Goal: Task Accomplishment & Management: Complete application form

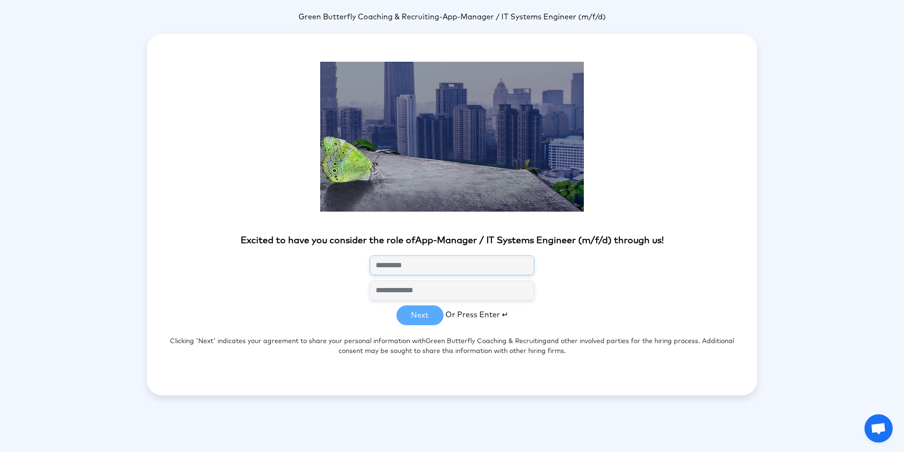
click at [420, 268] on input "text" at bounding box center [452, 265] width 165 height 20
type input "**********"
click at [424, 315] on button "Next" at bounding box center [419, 315] width 47 height 20
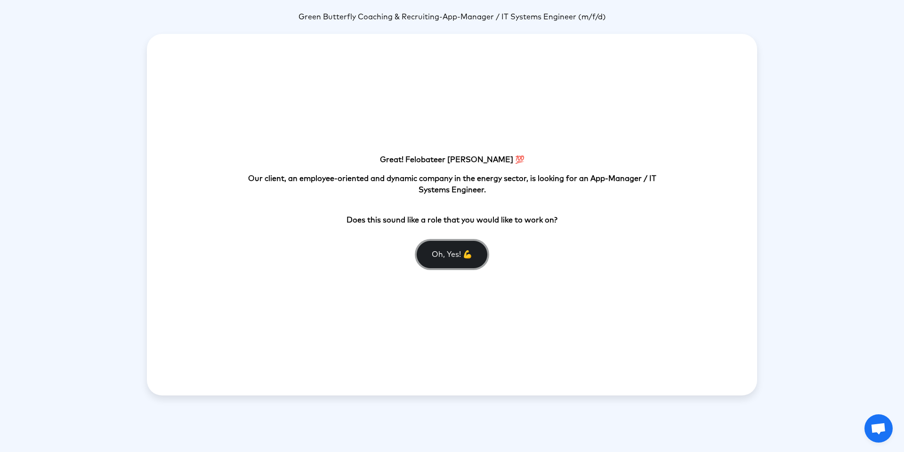
click at [452, 256] on button "Oh, Yes! 💪" at bounding box center [452, 254] width 71 height 27
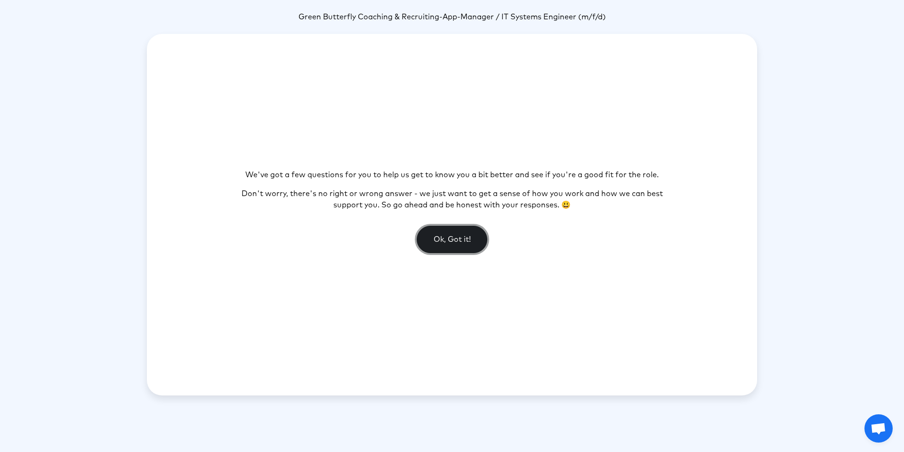
click at [457, 241] on button "Ok, Got it!" at bounding box center [452, 239] width 71 height 27
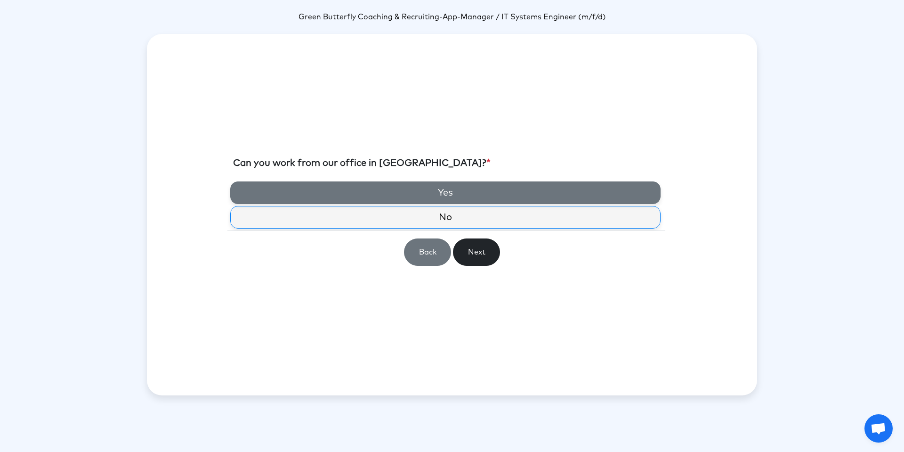
click at [294, 182] on label "Yes" at bounding box center [445, 192] width 430 height 23
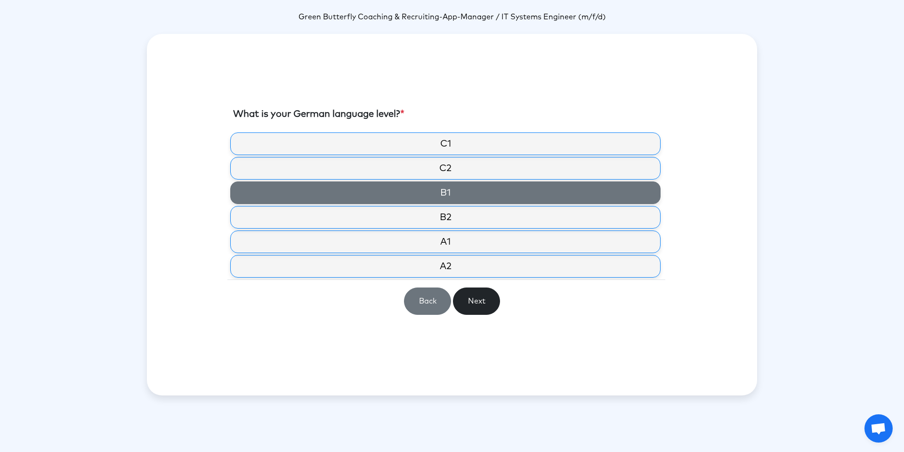
click at [315, 204] on label "B1" at bounding box center [445, 192] width 430 height 23
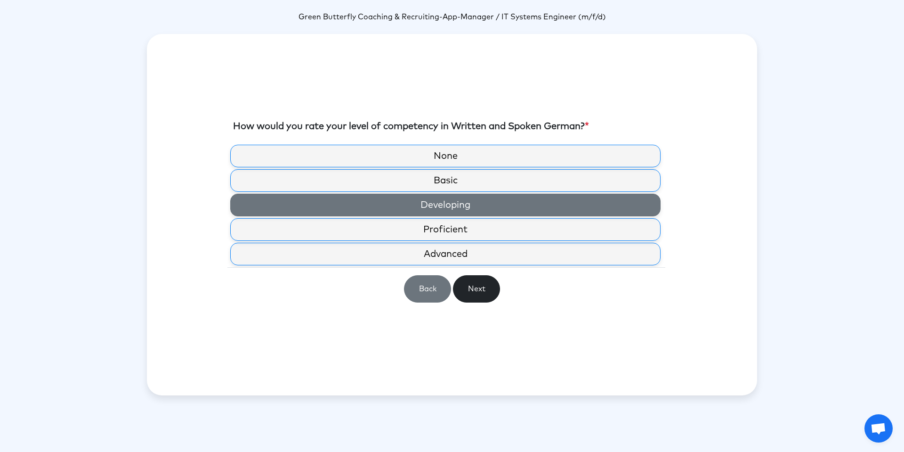
click at [306, 199] on label "Developing" at bounding box center [445, 205] width 430 height 23
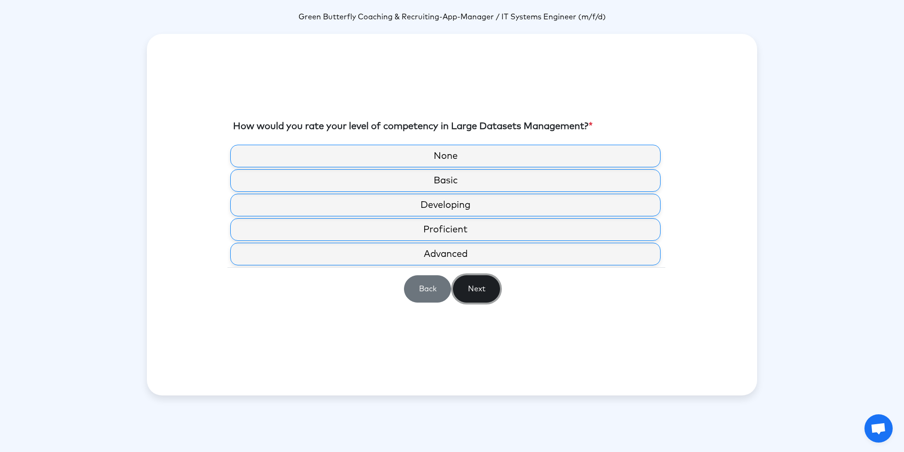
click at [488, 286] on button "Next" at bounding box center [476, 288] width 47 height 27
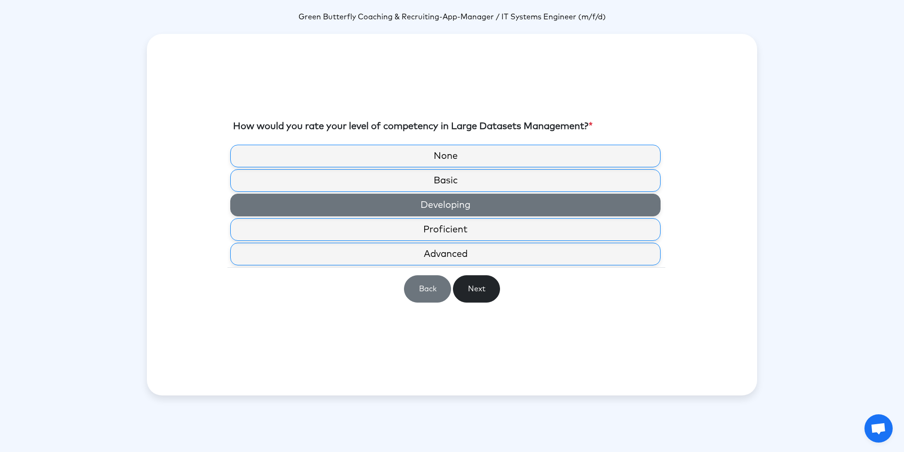
click at [441, 200] on label "Developing" at bounding box center [445, 205] width 430 height 23
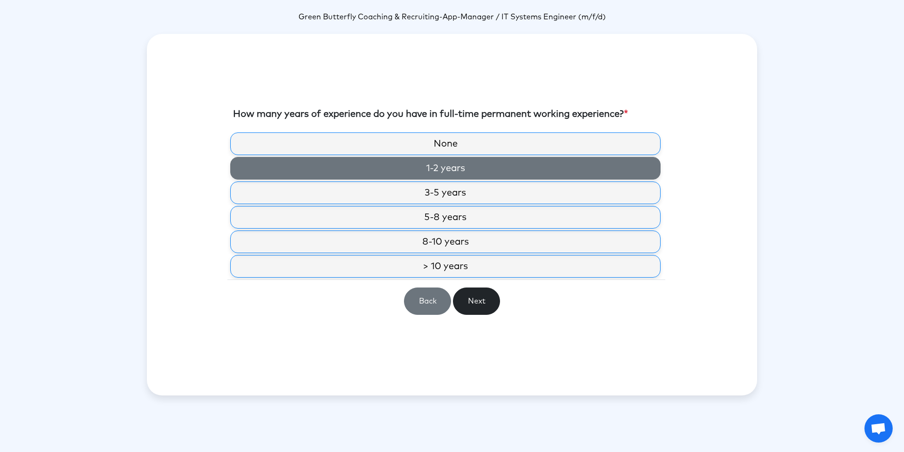
click at [443, 163] on label "1-2 years" at bounding box center [445, 168] width 430 height 23
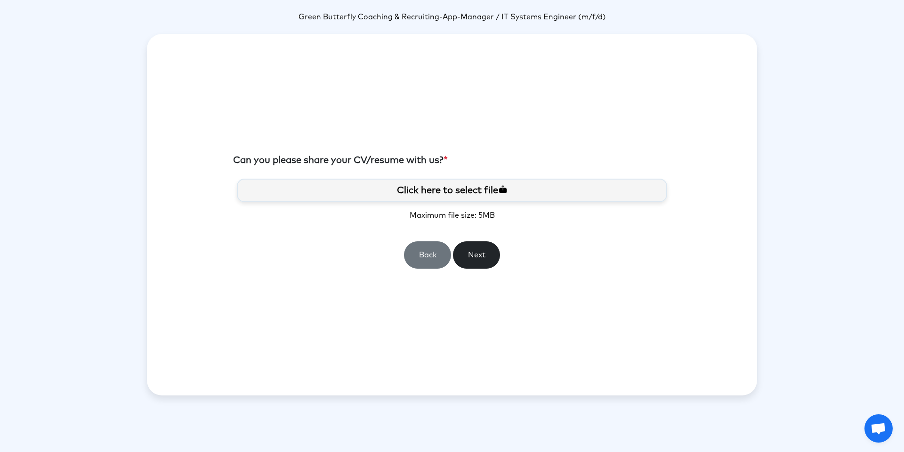
click at [448, 192] on label "Click here to select file" at bounding box center [452, 190] width 430 height 24
click at [0, 0] on input "Click here to select file" at bounding box center [0, 0] width 0 height 0
click at [477, 262] on button "Next" at bounding box center [476, 254] width 47 height 27
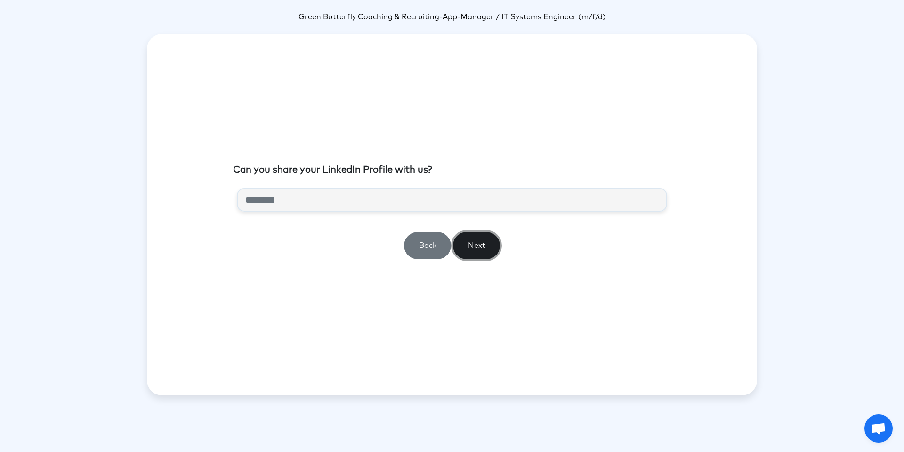
click at [476, 243] on button "Next" at bounding box center [476, 245] width 47 height 27
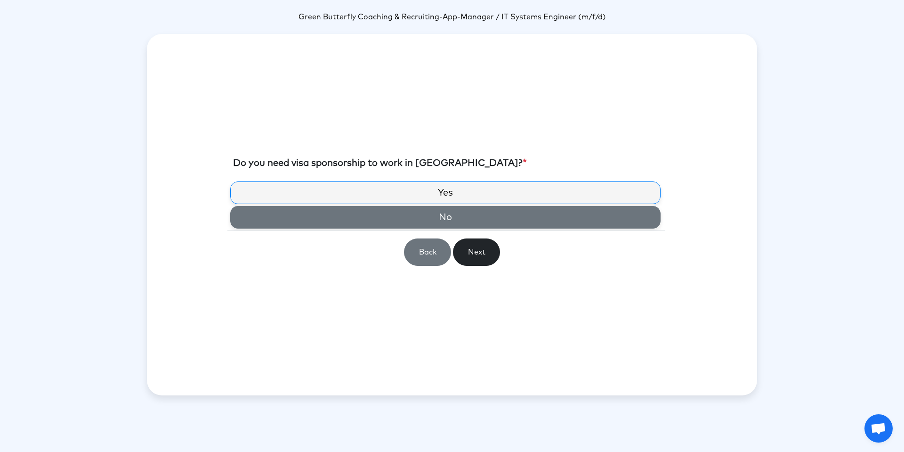
click at [447, 211] on label "No" at bounding box center [445, 217] width 430 height 23
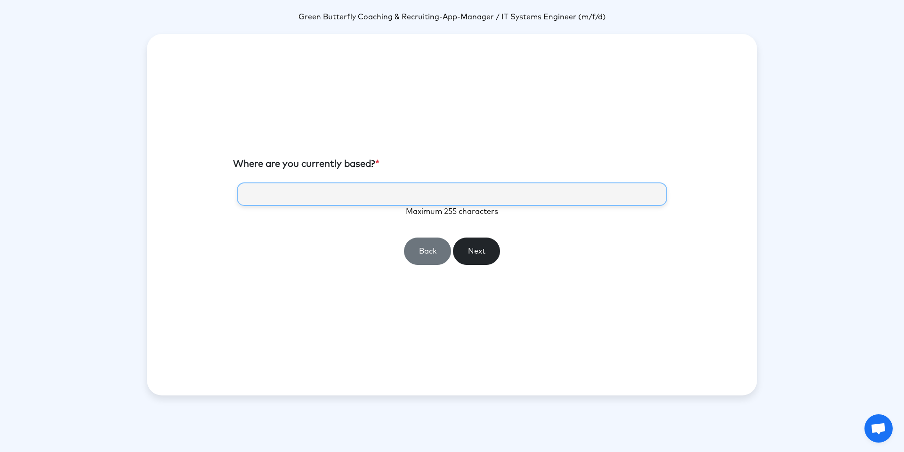
click at [407, 192] on input "text" at bounding box center [452, 194] width 430 height 24
type input "**********"
click at [479, 247] on button "Next" at bounding box center [476, 250] width 47 height 27
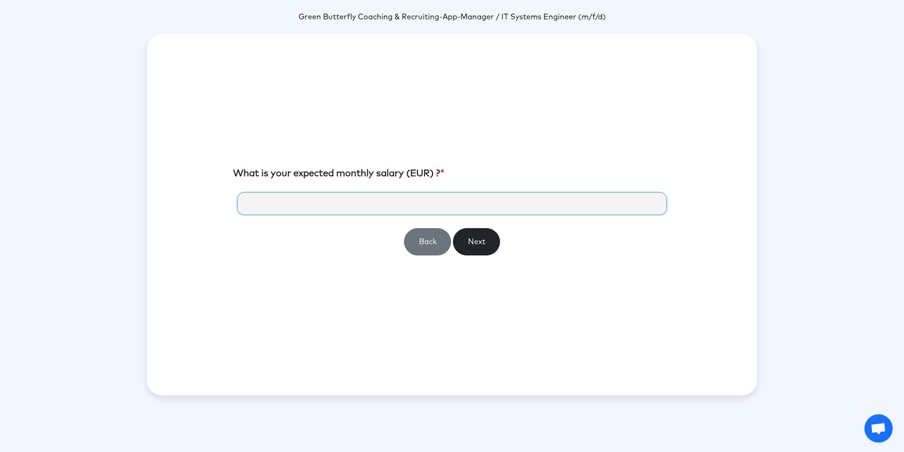
click at [441, 206] on input "number" at bounding box center [452, 204] width 430 height 24
type input "****"
click at [473, 243] on button "Next" at bounding box center [476, 241] width 47 height 27
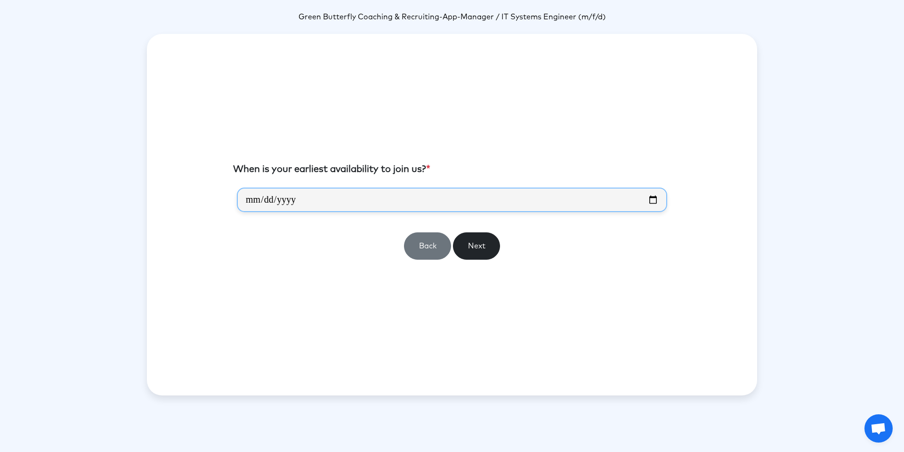
click at [656, 199] on input "date" at bounding box center [452, 199] width 430 height 24
type input "**********"
click at [487, 247] on button "Next" at bounding box center [476, 245] width 47 height 27
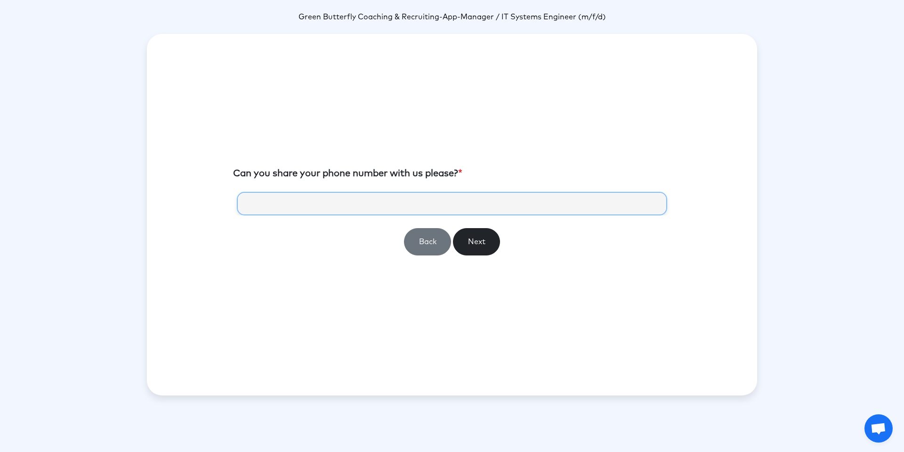
click at [416, 208] on input "tel" at bounding box center [452, 204] width 430 height 24
type input "**********"
click at [476, 241] on button "Next" at bounding box center [476, 241] width 47 height 27
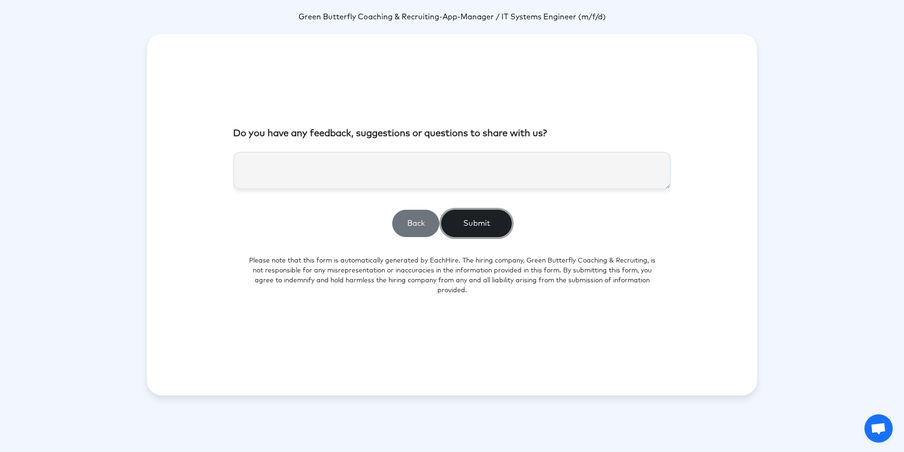
click at [464, 225] on button "Submit" at bounding box center [476, 223] width 71 height 27
